Goal: Transaction & Acquisition: Subscribe to service/newsletter

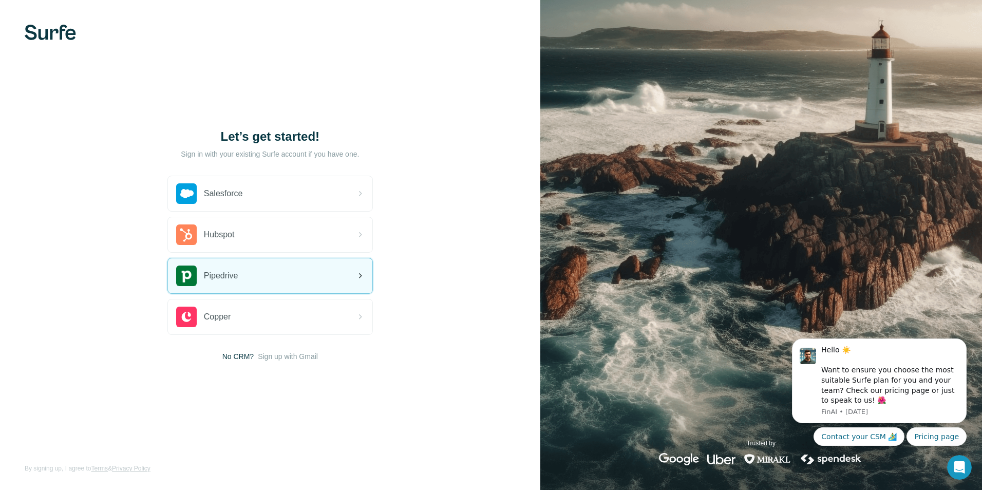
click at [333, 280] on div "Pipedrive" at bounding box center [270, 275] width 204 height 35
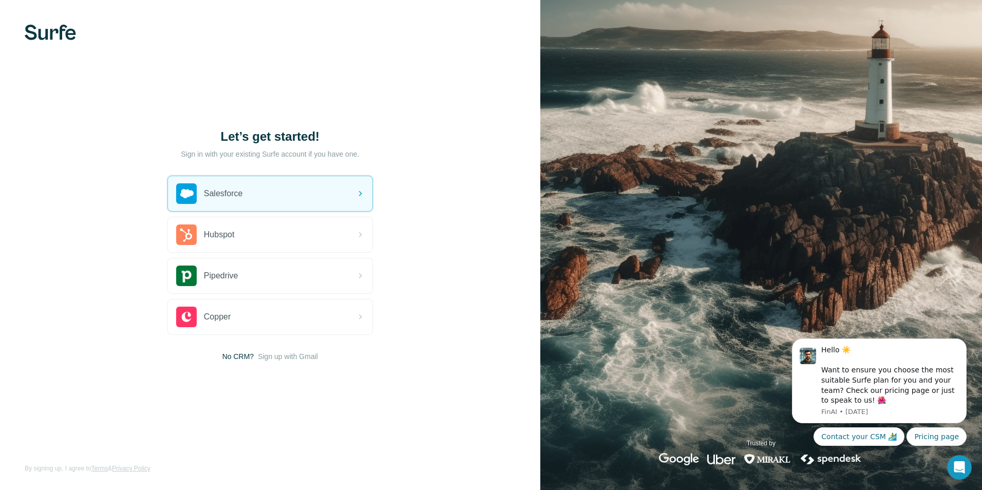
click at [223, 356] on span "No CRM?" at bounding box center [237, 356] width 31 height 10
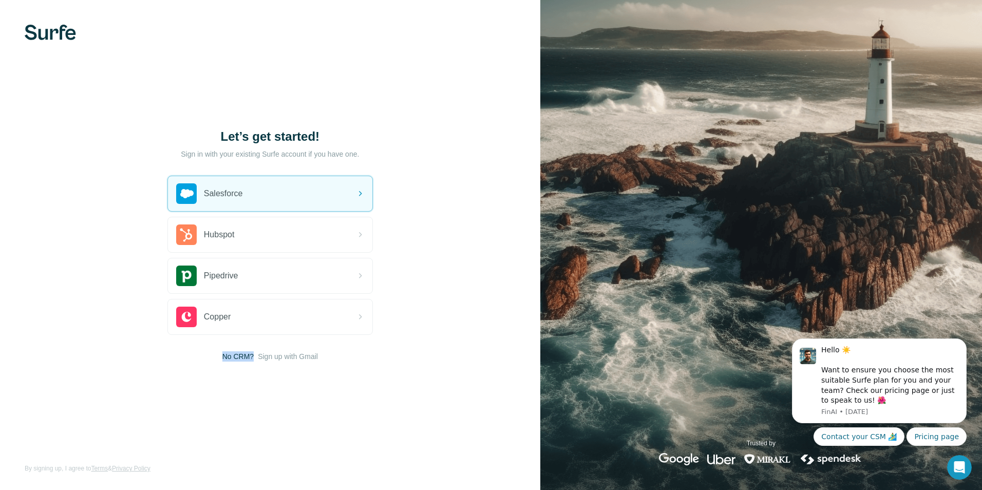
click at [223, 356] on span "No CRM?" at bounding box center [237, 356] width 31 height 10
drag, startPoint x: 223, startPoint y: 356, endPoint x: 284, endPoint y: 356, distance: 60.1
click at [284, 356] on span "Sign up with Gmail" at bounding box center [288, 356] width 60 height 10
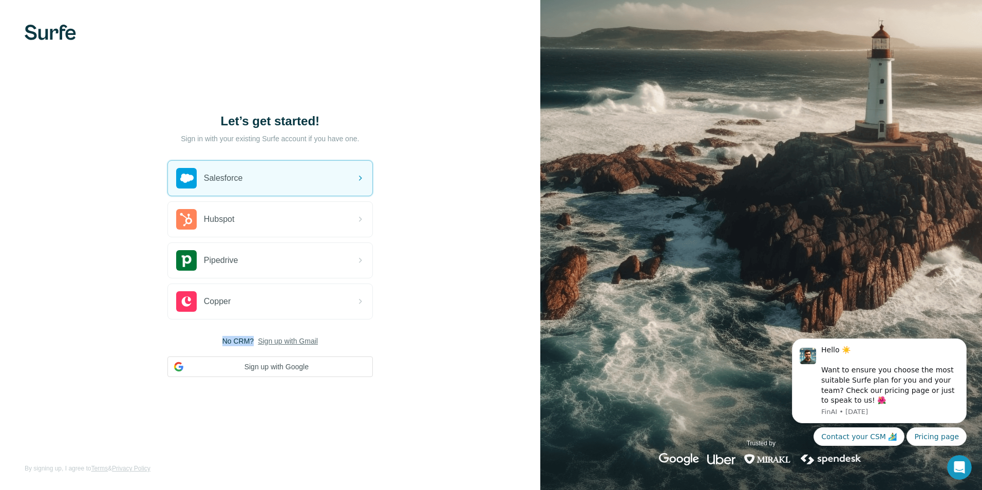
click at [279, 343] on span "Sign up with Gmail" at bounding box center [288, 341] width 60 height 10
click at [264, 368] on button "Sign up with Google" at bounding box center [269, 366] width 205 height 21
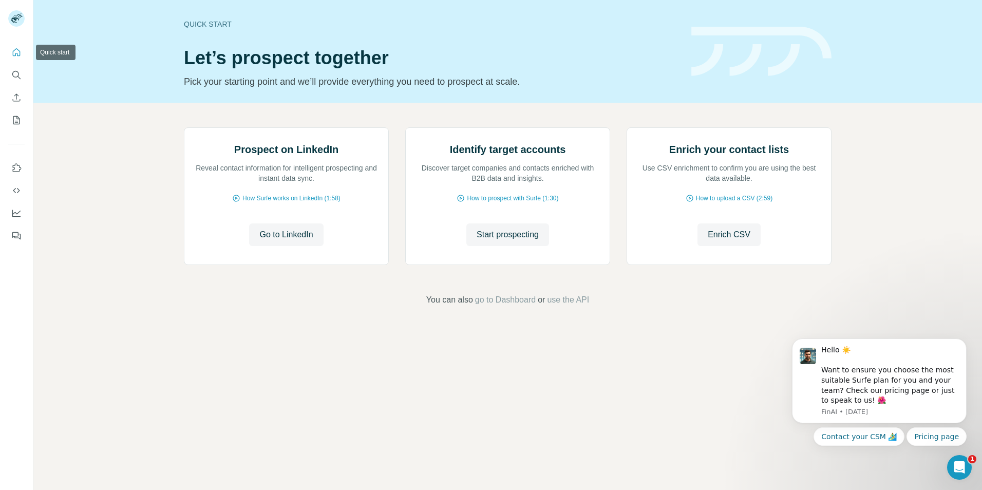
click at [18, 53] on icon "Quick start" at bounding box center [16, 52] width 10 height 10
click at [14, 48] on icon "Quick start" at bounding box center [16, 52] width 10 height 10
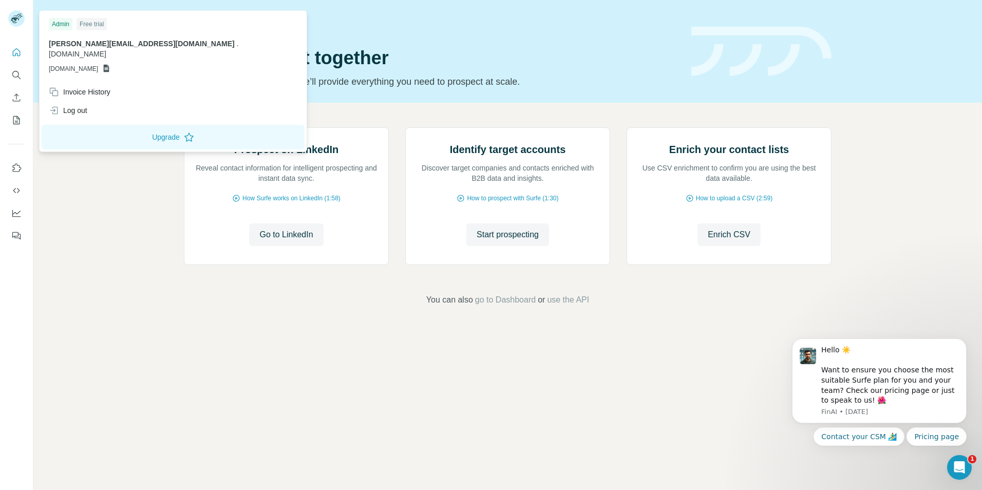
click at [14, 21] on rect at bounding box center [16, 18] width 16 height 16
click at [155, 204] on div "Prospect on LinkedIn Reveal contact information for intelligent prospecting and…" at bounding box center [507, 217] width 949 height 228
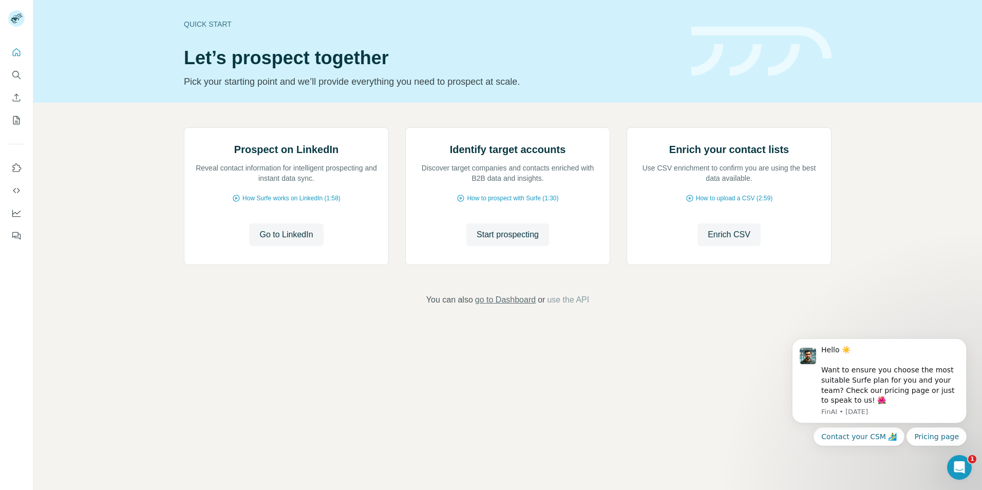
click at [520, 306] on span "go to Dashboard" at bounding box center [505, 300] width 61 height 12
